Goal: Task Accomplishment & Management: Use online tool/utility

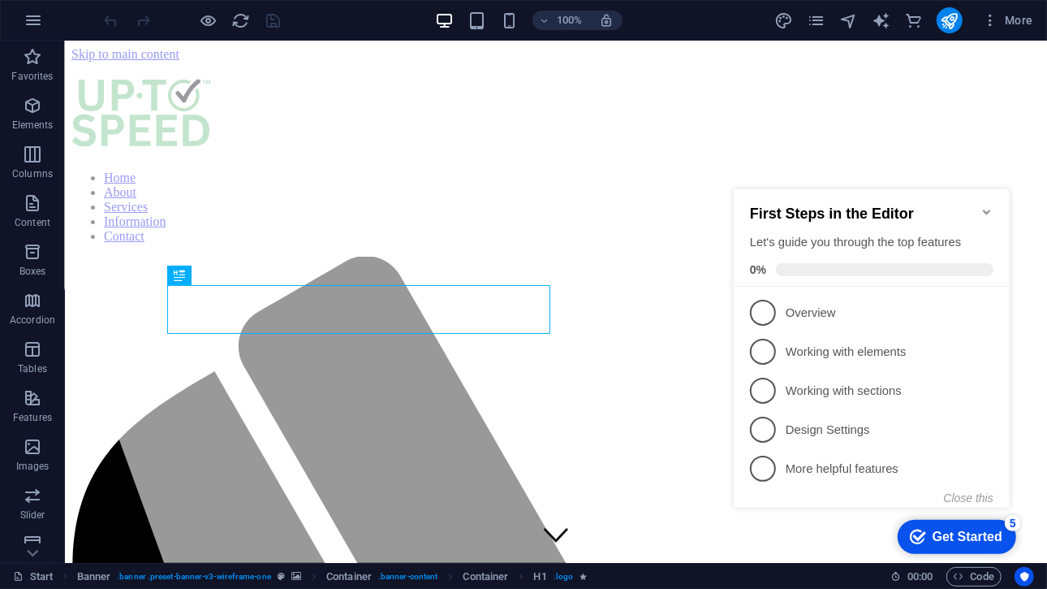
click at [984, 209] on icon "Minimize checklist" at bounding box center [986, 211] width 13 height 13
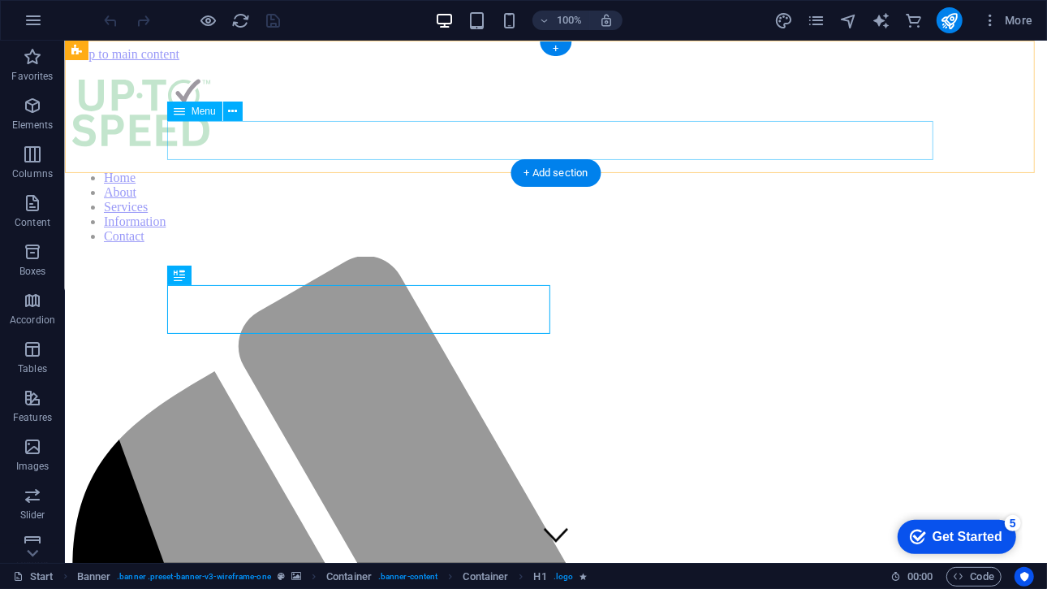
click at [620, 170] on nav "Home About Services Information Contact" at bounding box center [555, 206] width 969 height 73
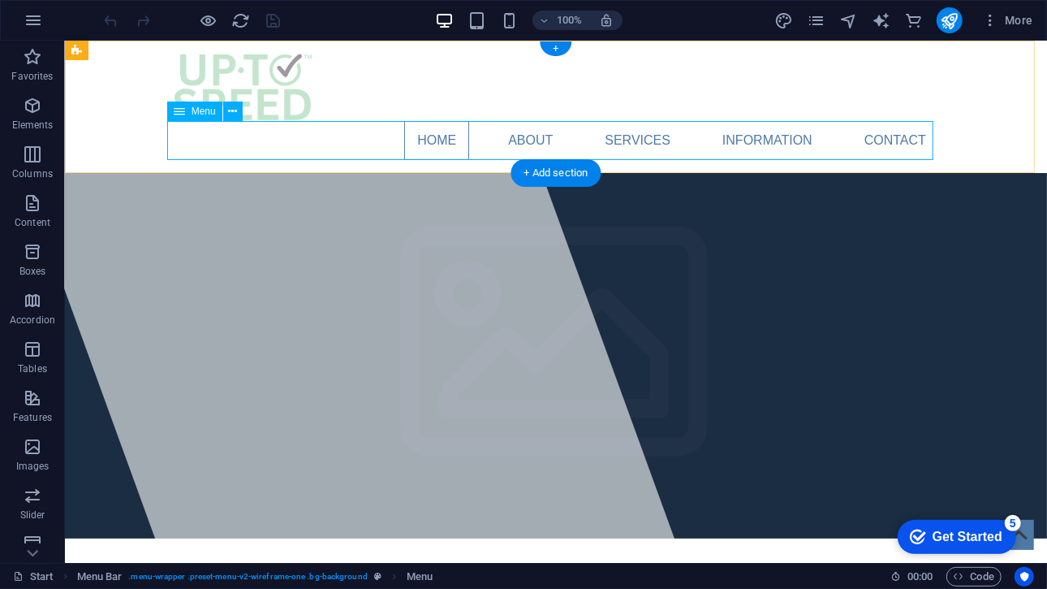
click at [651, 141] on nav "Home About Services Information Contact" at bounding box center [555, 139] width 766 height 39
click at [228, 116] on icon at bounding box center [232, 111] width 9 height 17
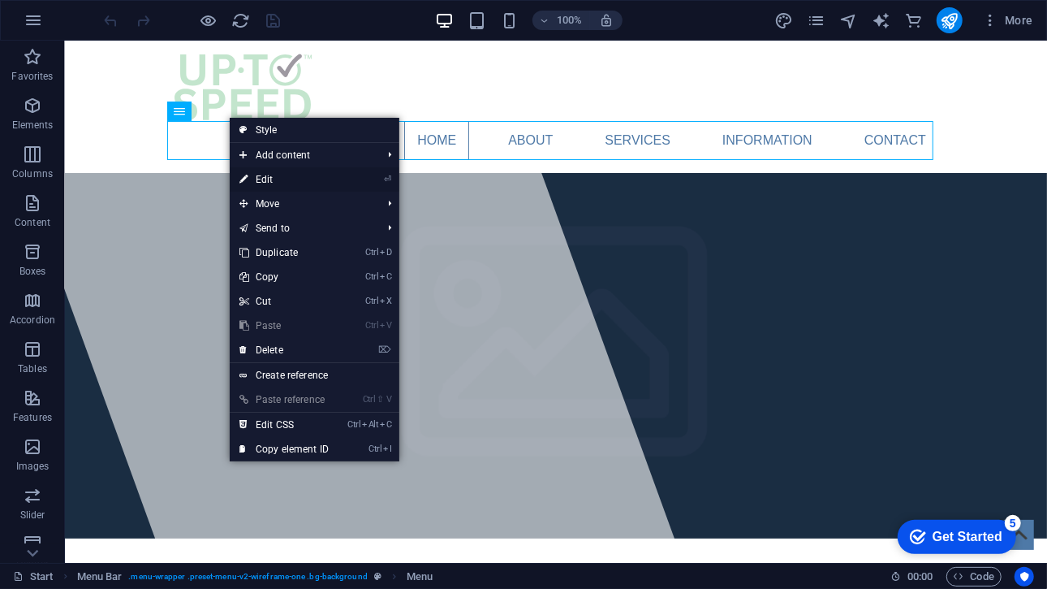
click at [283, 178] on link "⏎ Edit" at bounding box center [284, 179] width 109 height 24
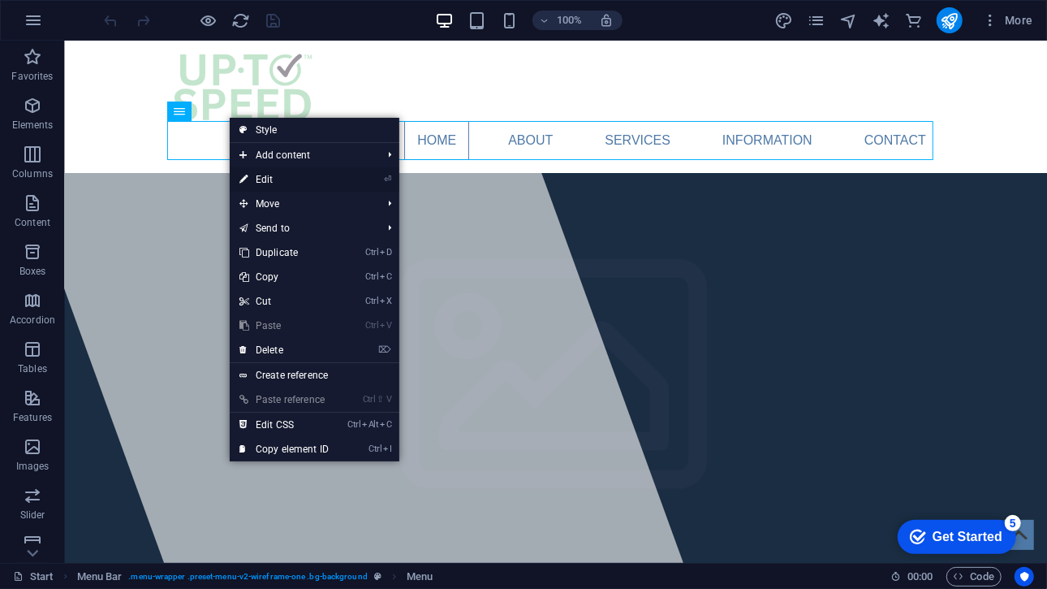
select select
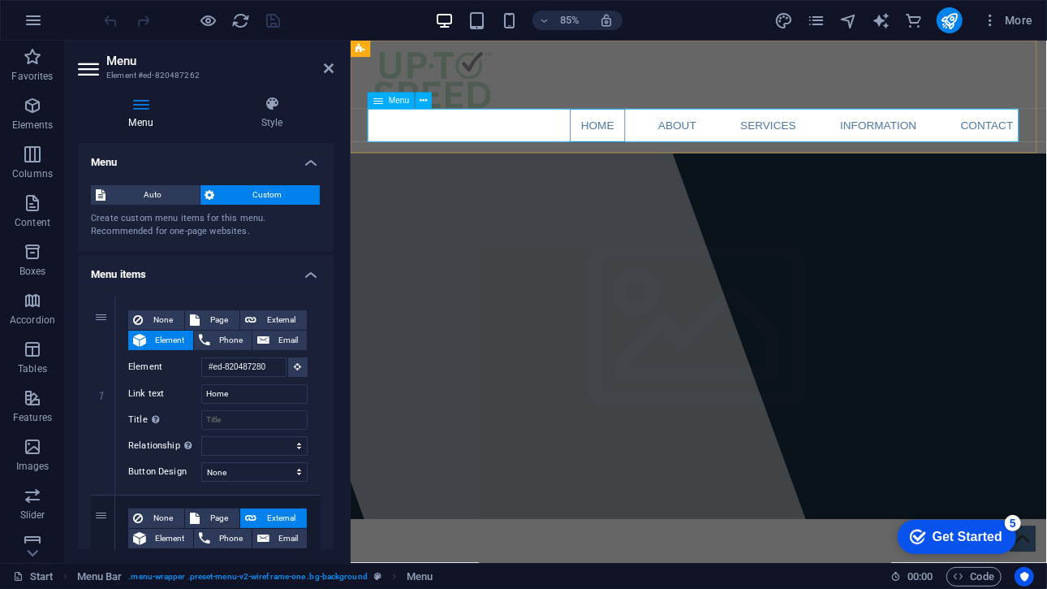
click at [850, 149] on nav "Home About Services Information Contact" at bounding box center [760, 139] width 766 height 39
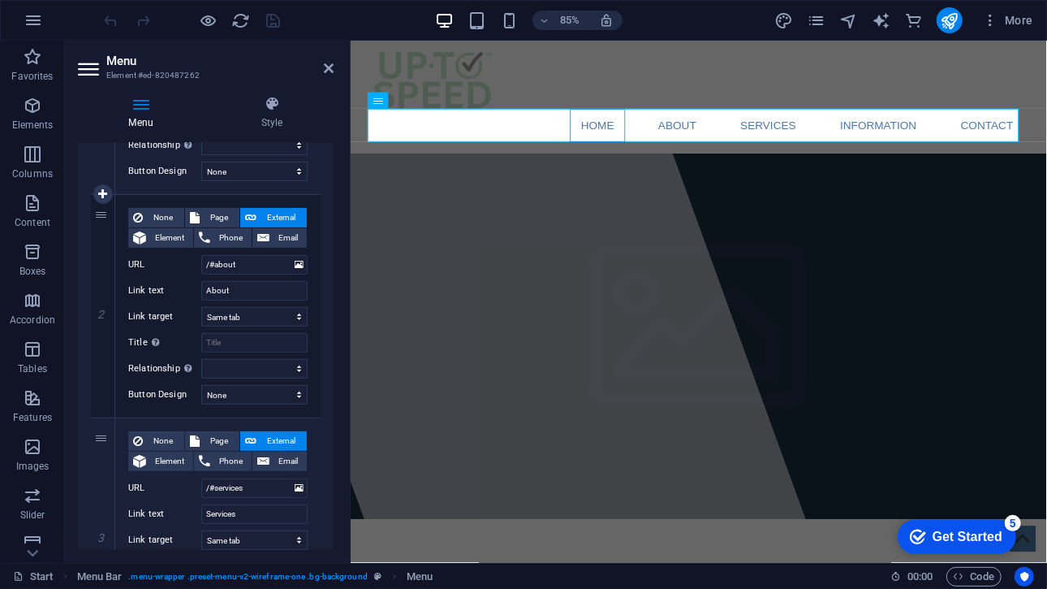
scroll to position [398, 0]
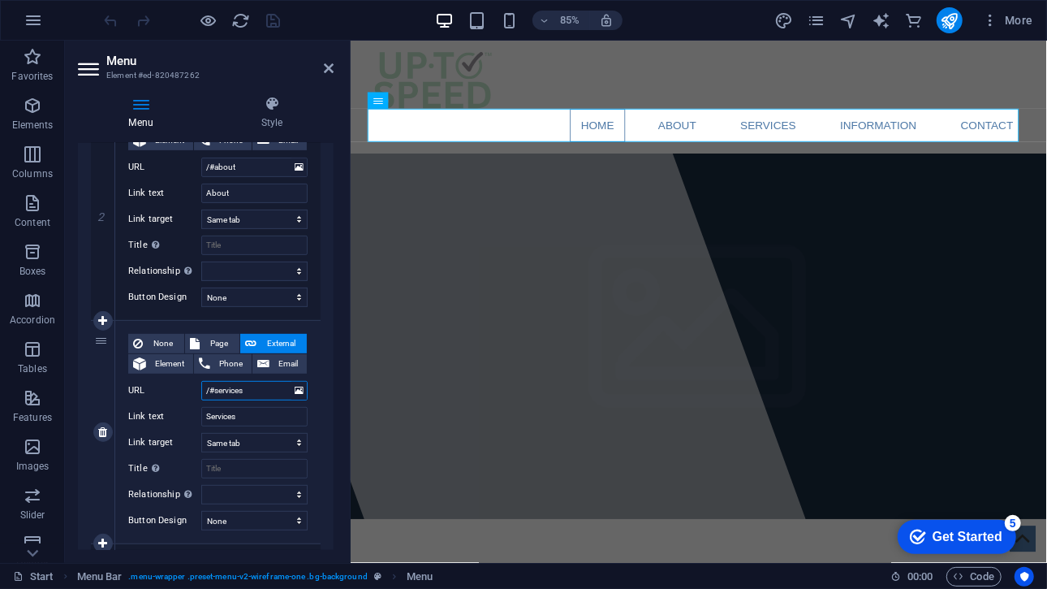
click at [247, 391] on input "/#services" at bounding box center [254, 390] width 106 height 19
type input "/#service"
select select
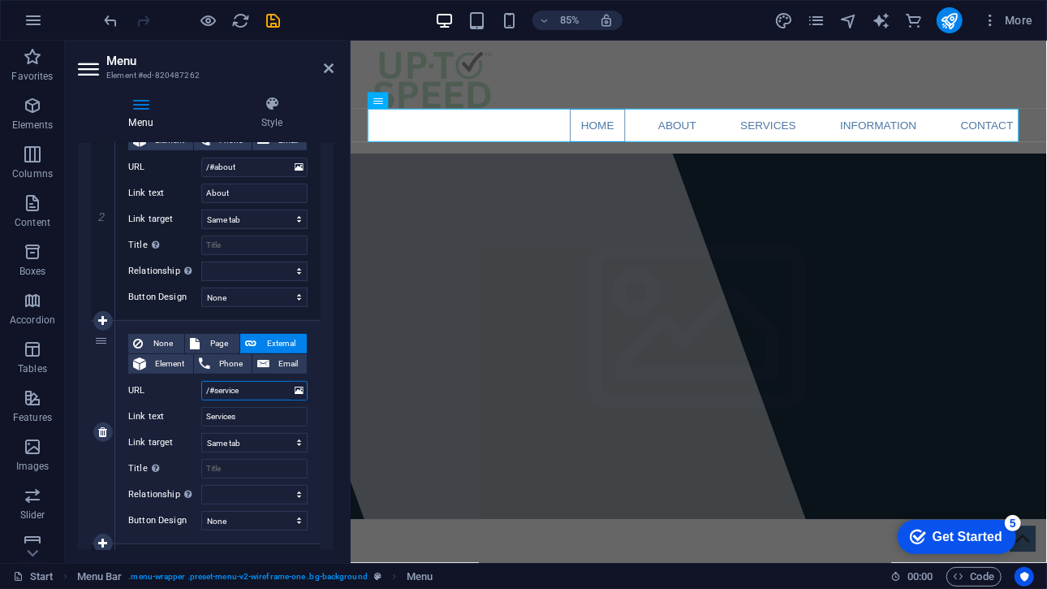
select select
type input "/#service"
click at [178, 401] on div "None Page External Element Phone Email Page Start Subpage Legal Notice Privacy …" at bounding box center [217, 419] width 179 height 170
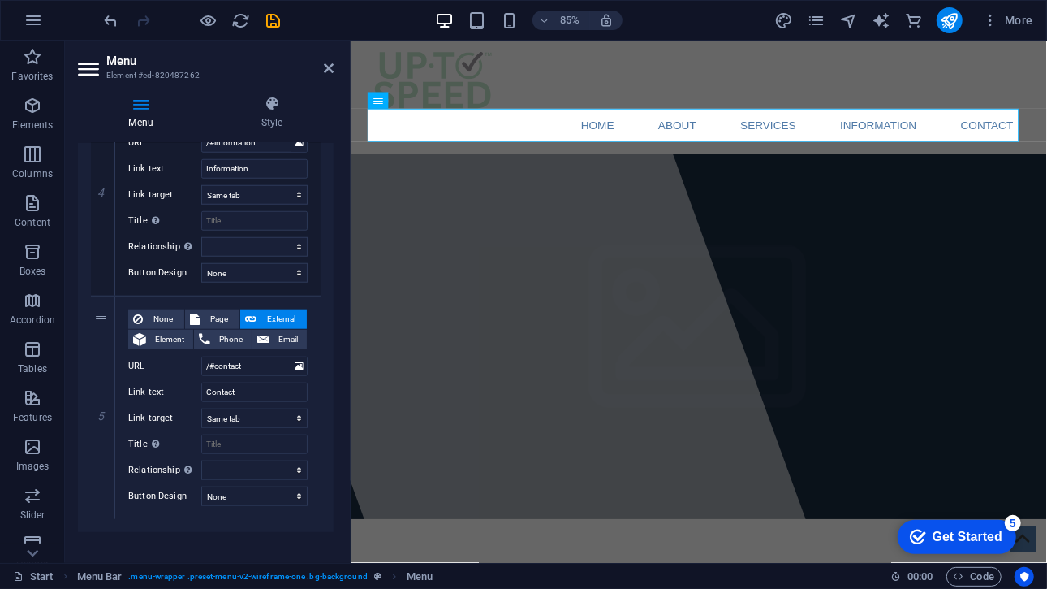
scroll to position [881, 0]
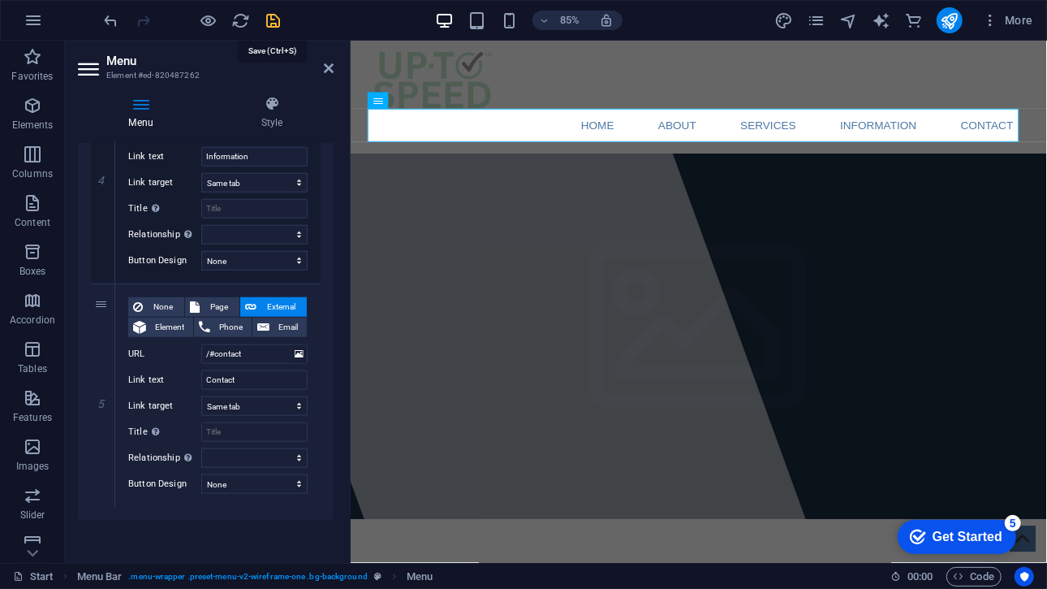
click at [273, 19] on icon "save" at bounding box center [274, 20] width 19 height 19
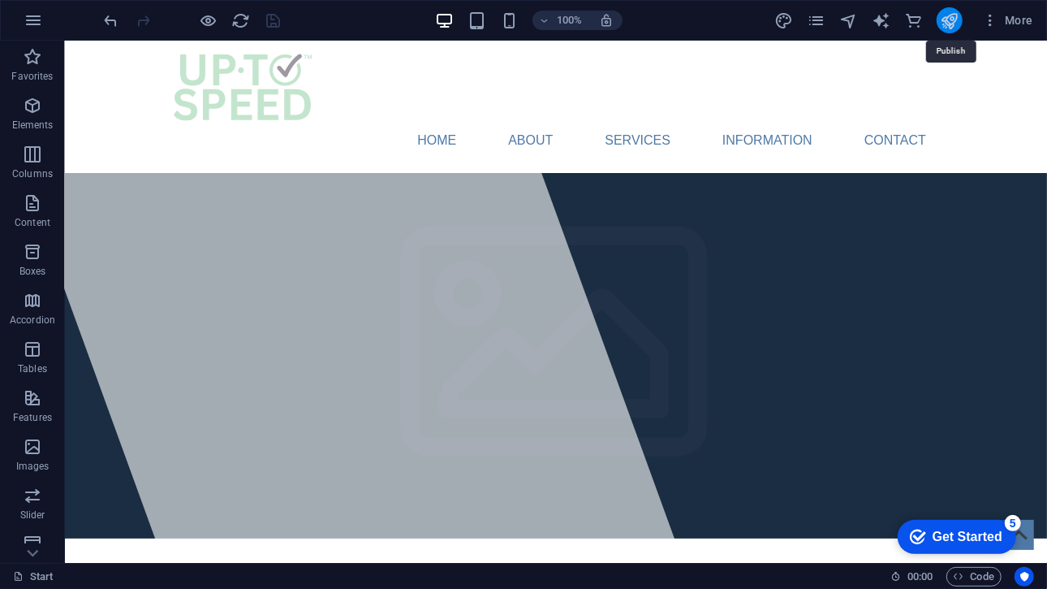
click at [948, 22] on icon "publish" at bounding box center [949, 20] width 19 height 19
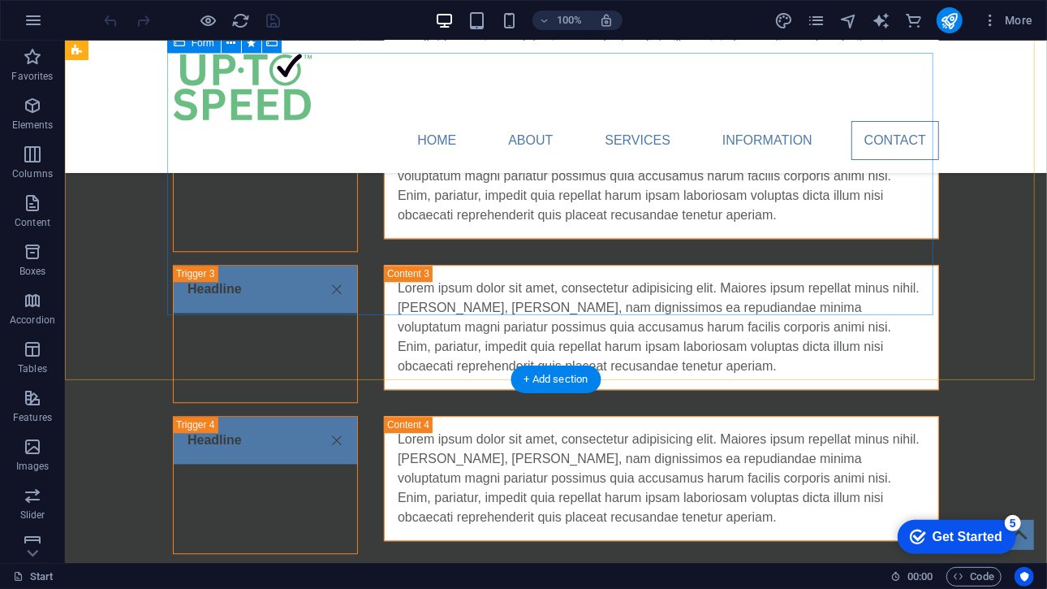
scroll to position [2411, 0]
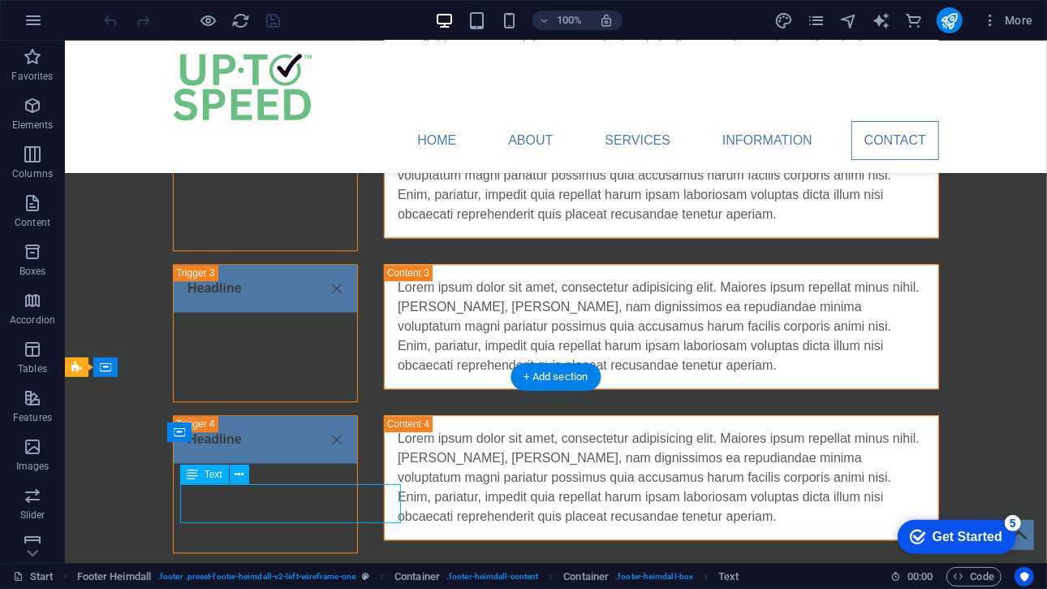
click at [233, 473] on button at bounding box center [239, 473] width 19 height 19
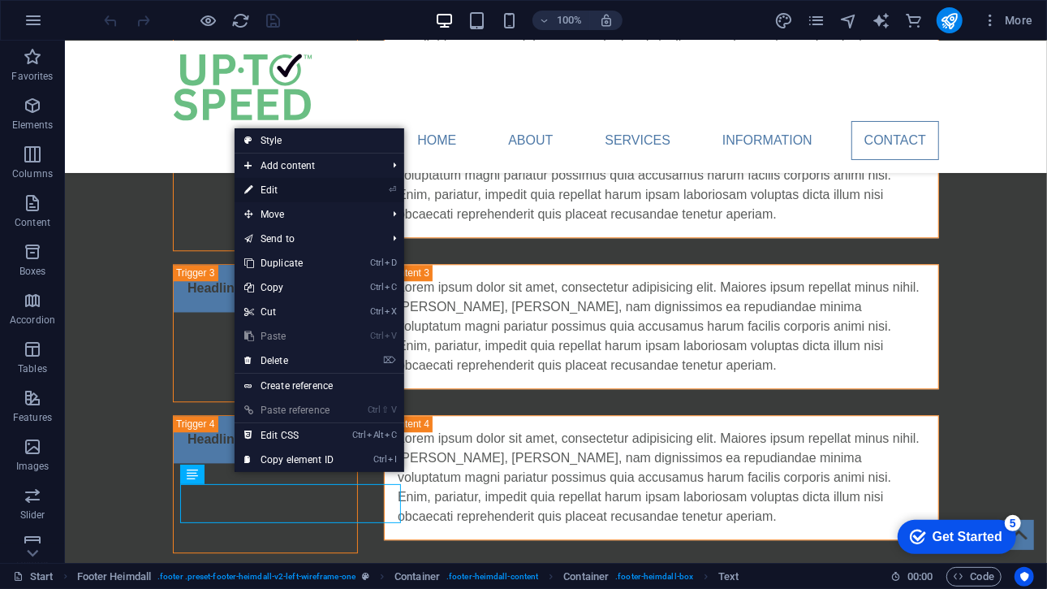
click at [317, 194] on link "⏎ Edit" at bounding box center [289, 190] width 109 height 24
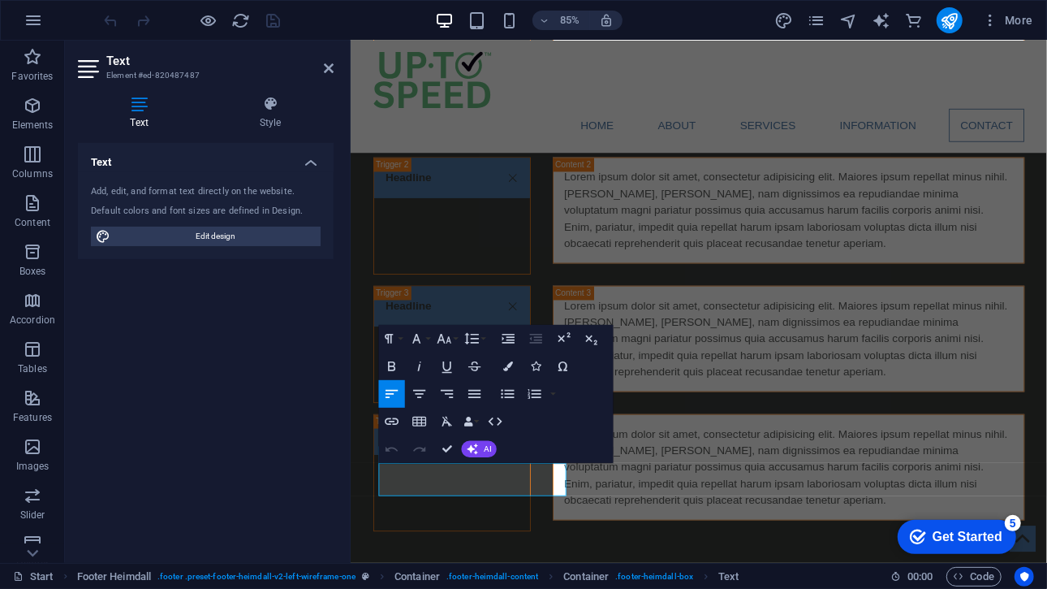
scroll to position [2421, 0]
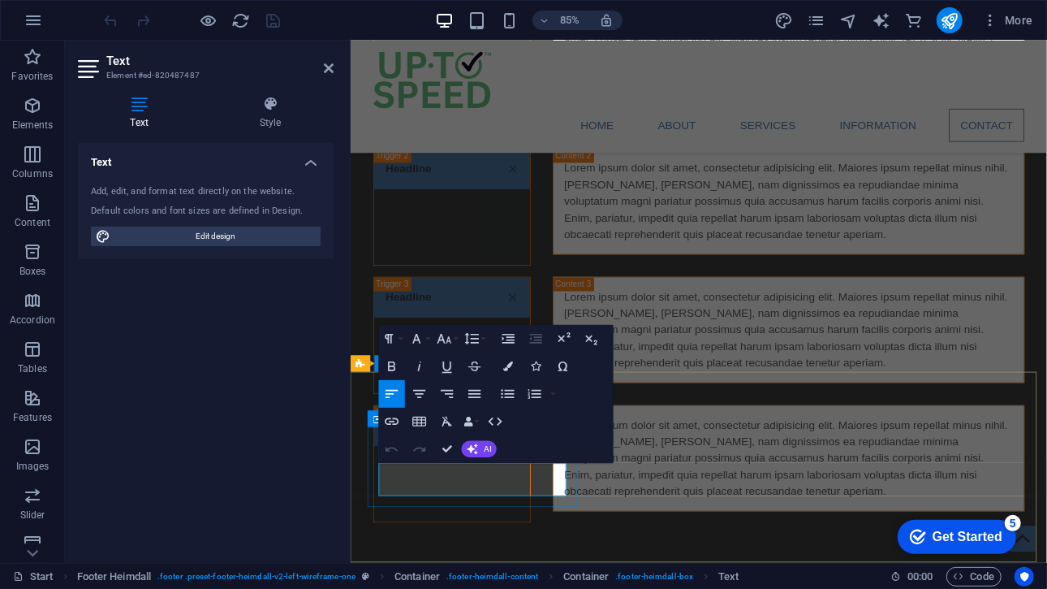
drag, startPoint x: 501, startPoint y: 556, endPoint x: 383, endPoint y: 550, distance: 117.9
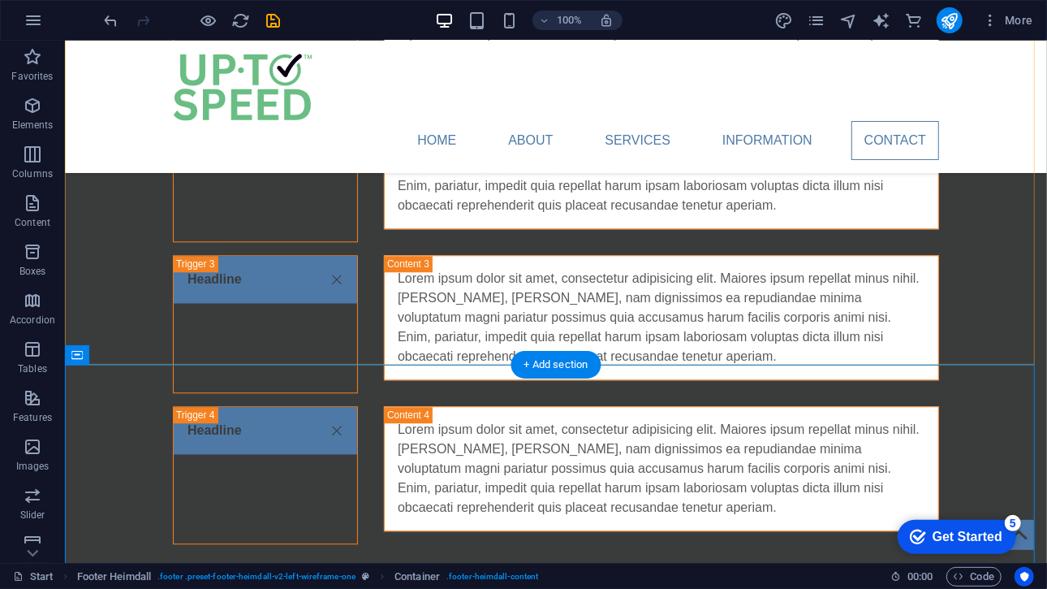
scroll to position [2426, 0]
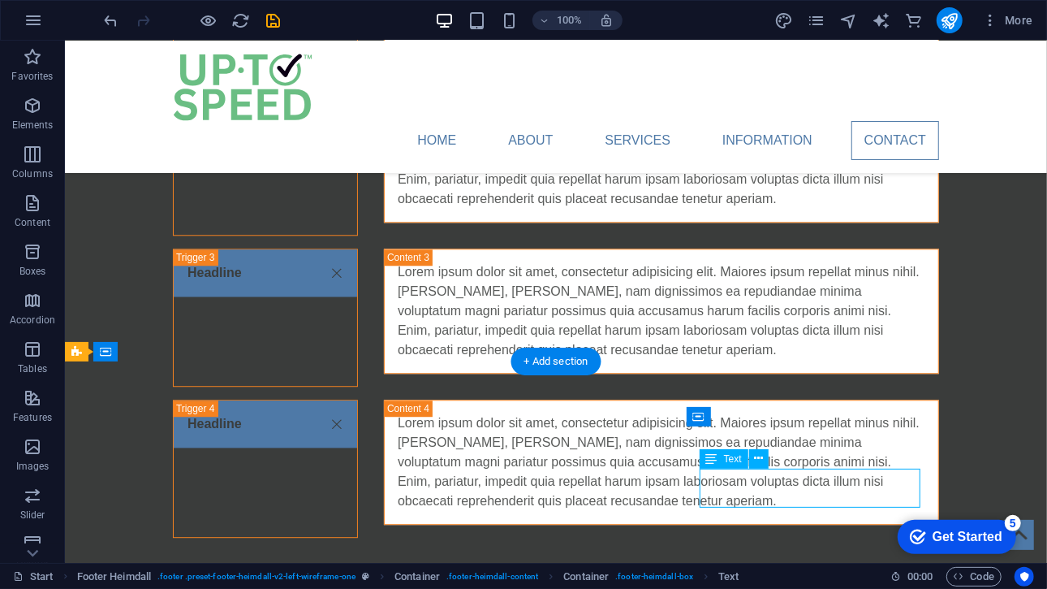
click at [763, 459] on icon at bounding box center [758, 458] width 9 height 17
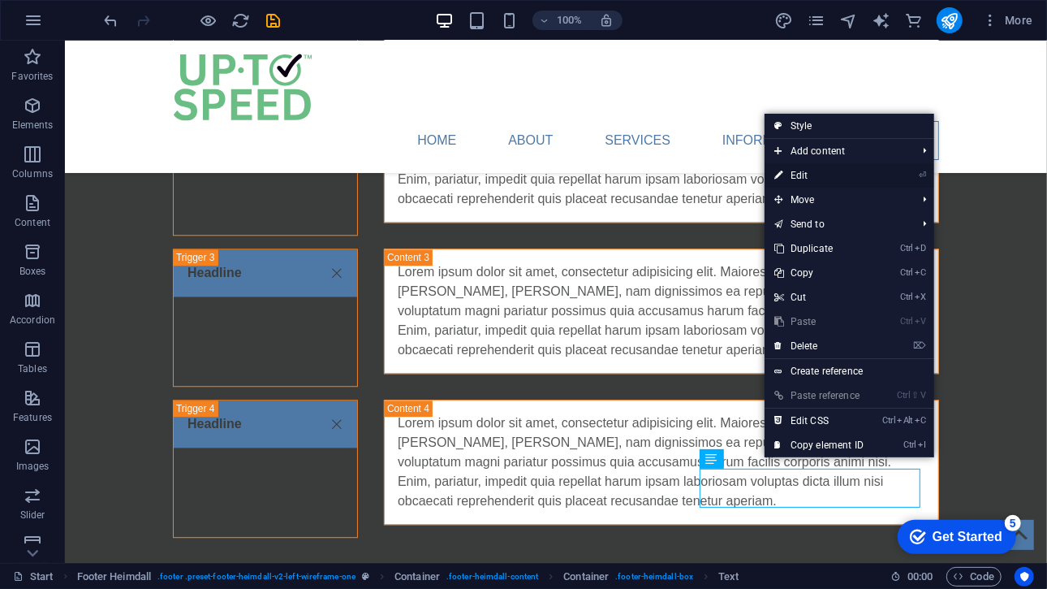
click at [842, 170] on link "⏎ Edit" at bounding box center [819, 175] width 109 height 24
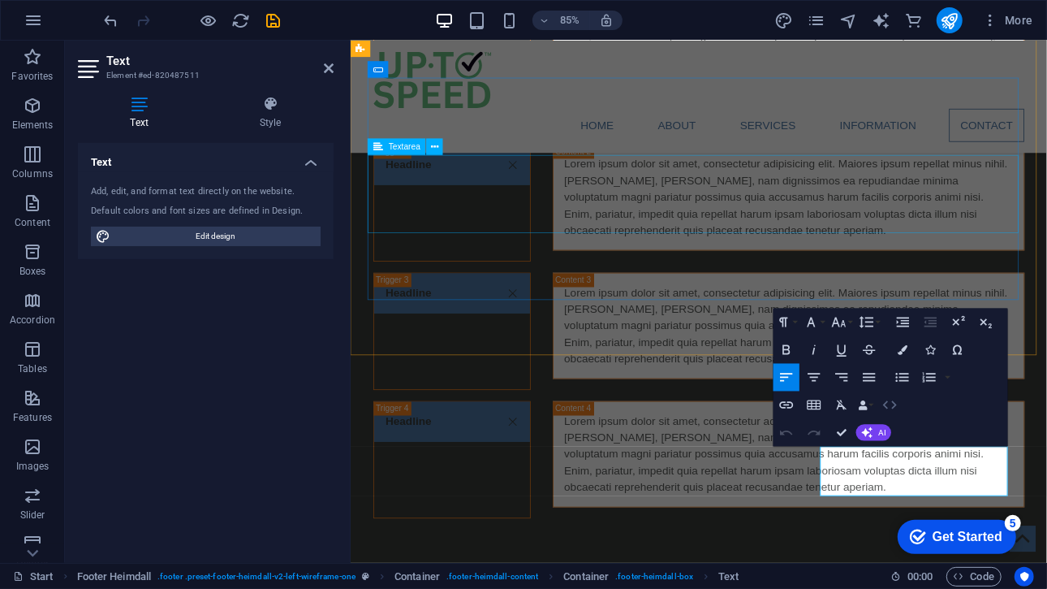
scroll to position [2441, 0]
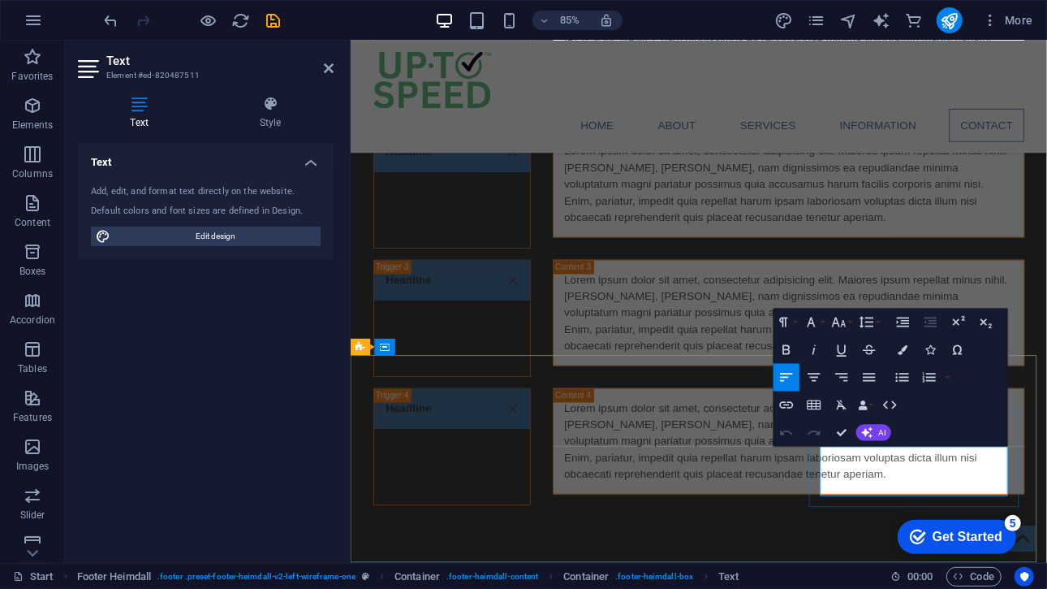
drag, startPoint x: 970, startPoint y: 542, endPoint x: 902, endPoint y: 525, distance: 70.3
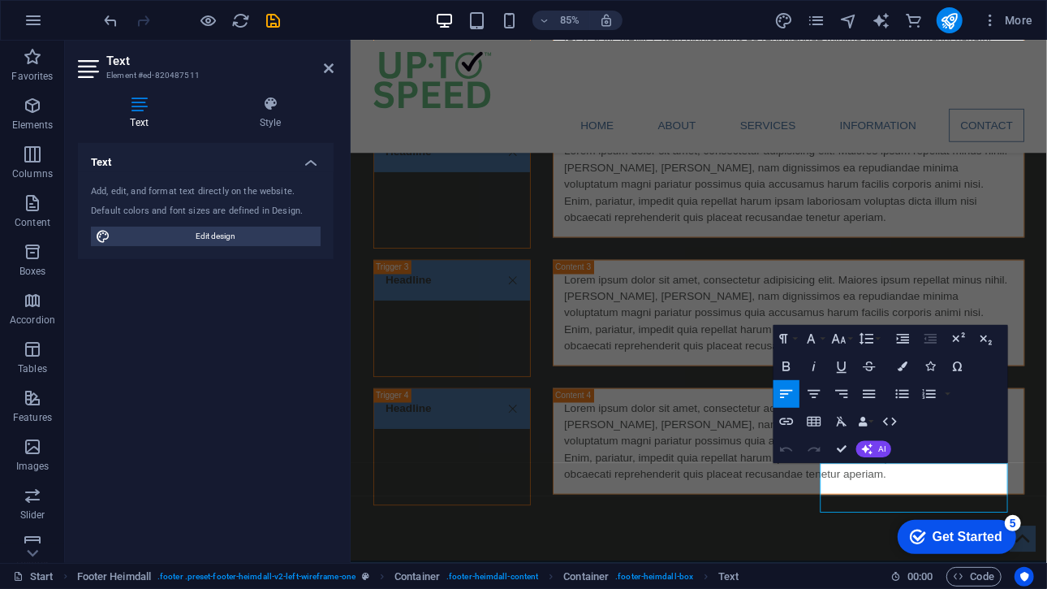
scroll to position [2421, 0]
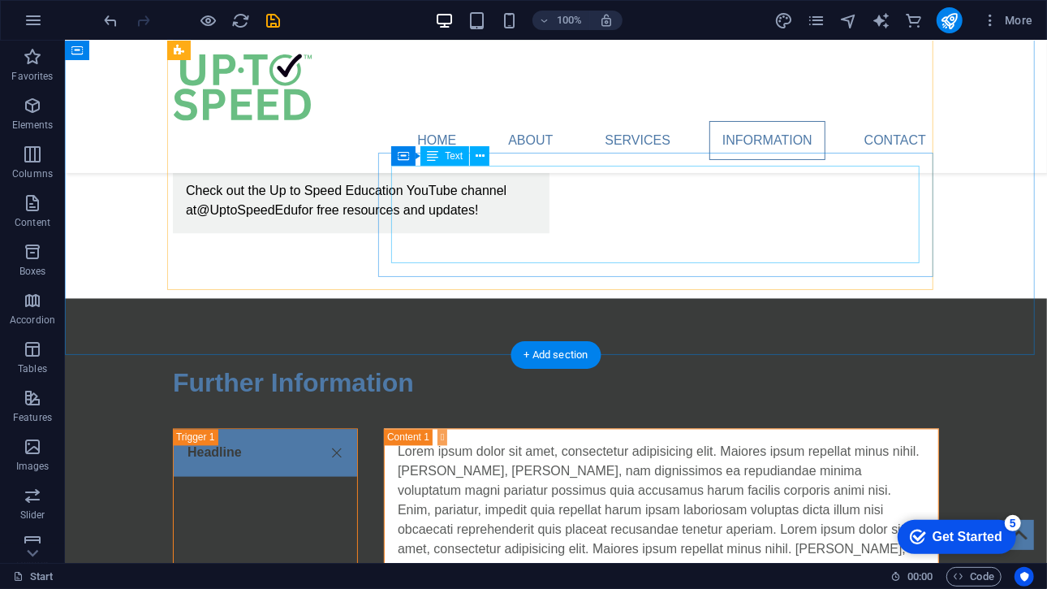
scroll to position [1576, 0]
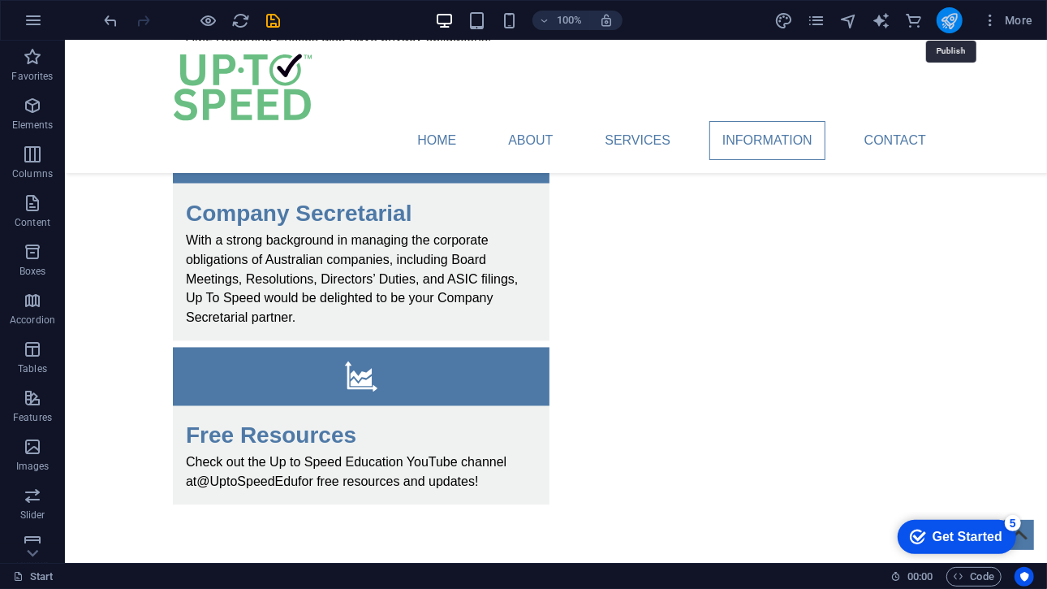
click at [942, 22] on icon "publish" at bounding box center [949, 20] width 19 height 19
